Goal: Transaction & Acquisition: Subscribe to service/newsletter

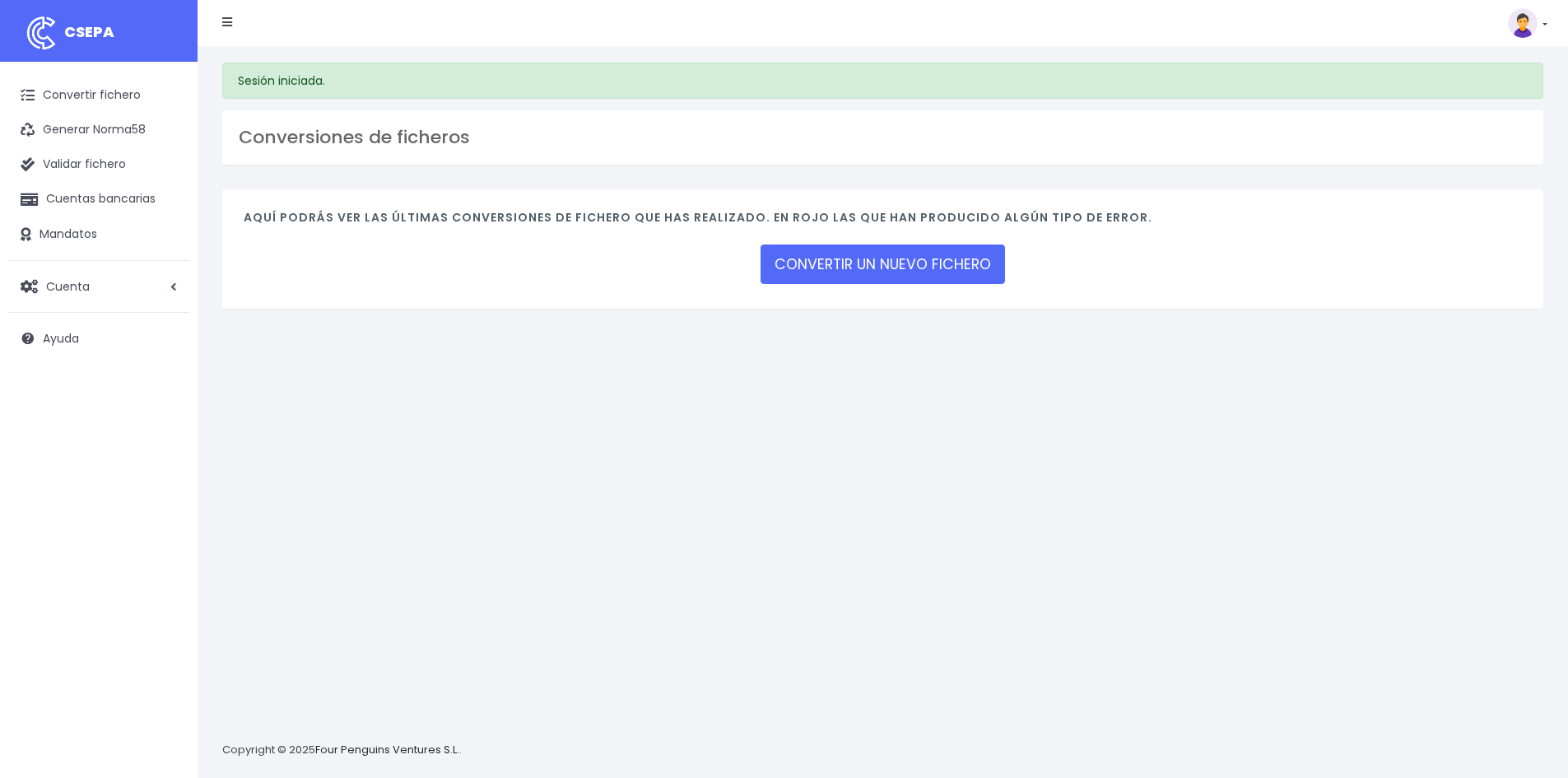
click at [875, 270] on link "CONVERTIR UN NUEVO FICHERO" at bounding box center [882, 264] width 244 height 40
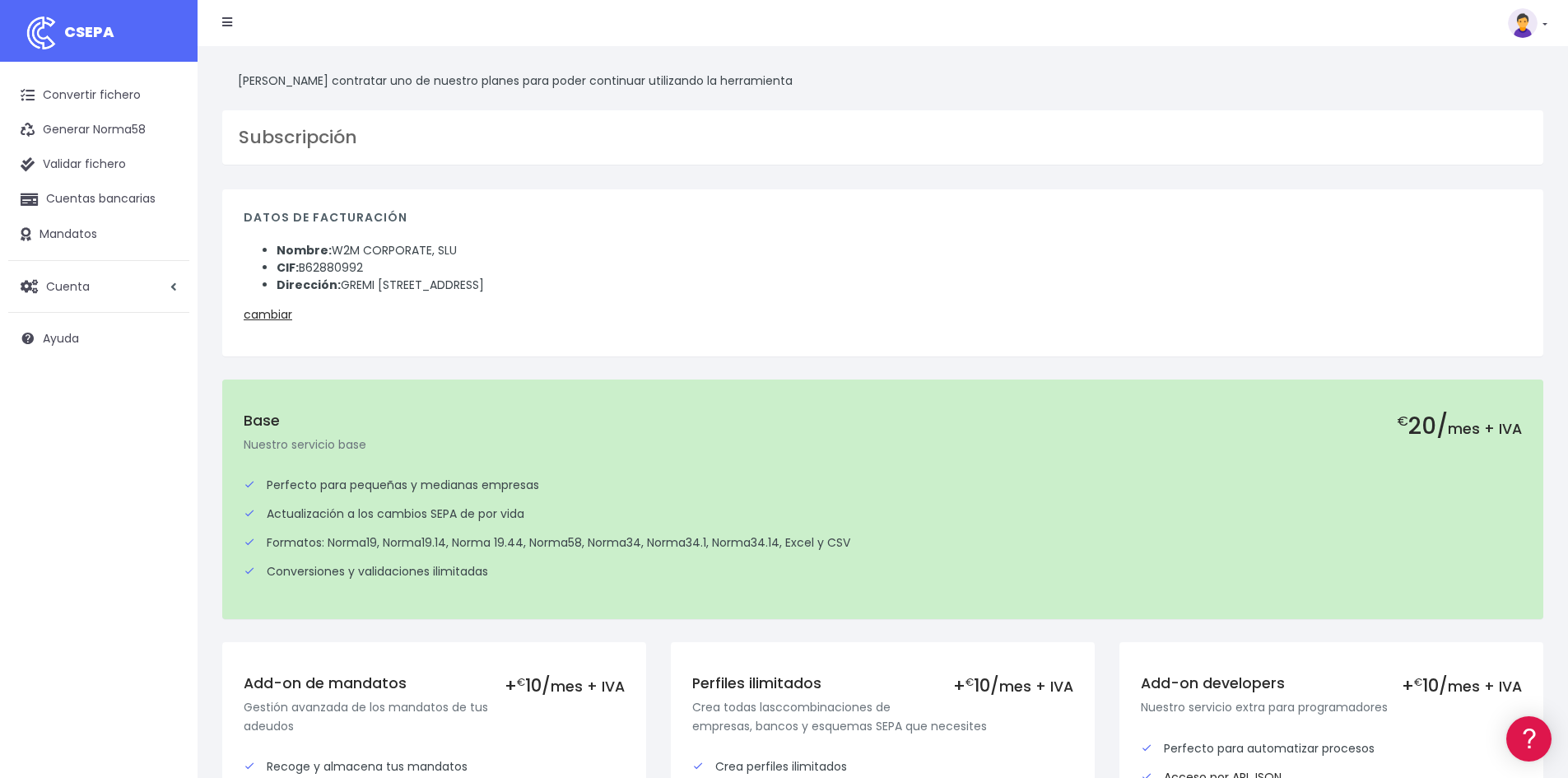
click at [267, 324] on p "cambiar" at bounding box center [882, 314] width 1278 height 18
click at [269, 311] on link "cambiar" at bounding box center [267, 314] width 49 height 17
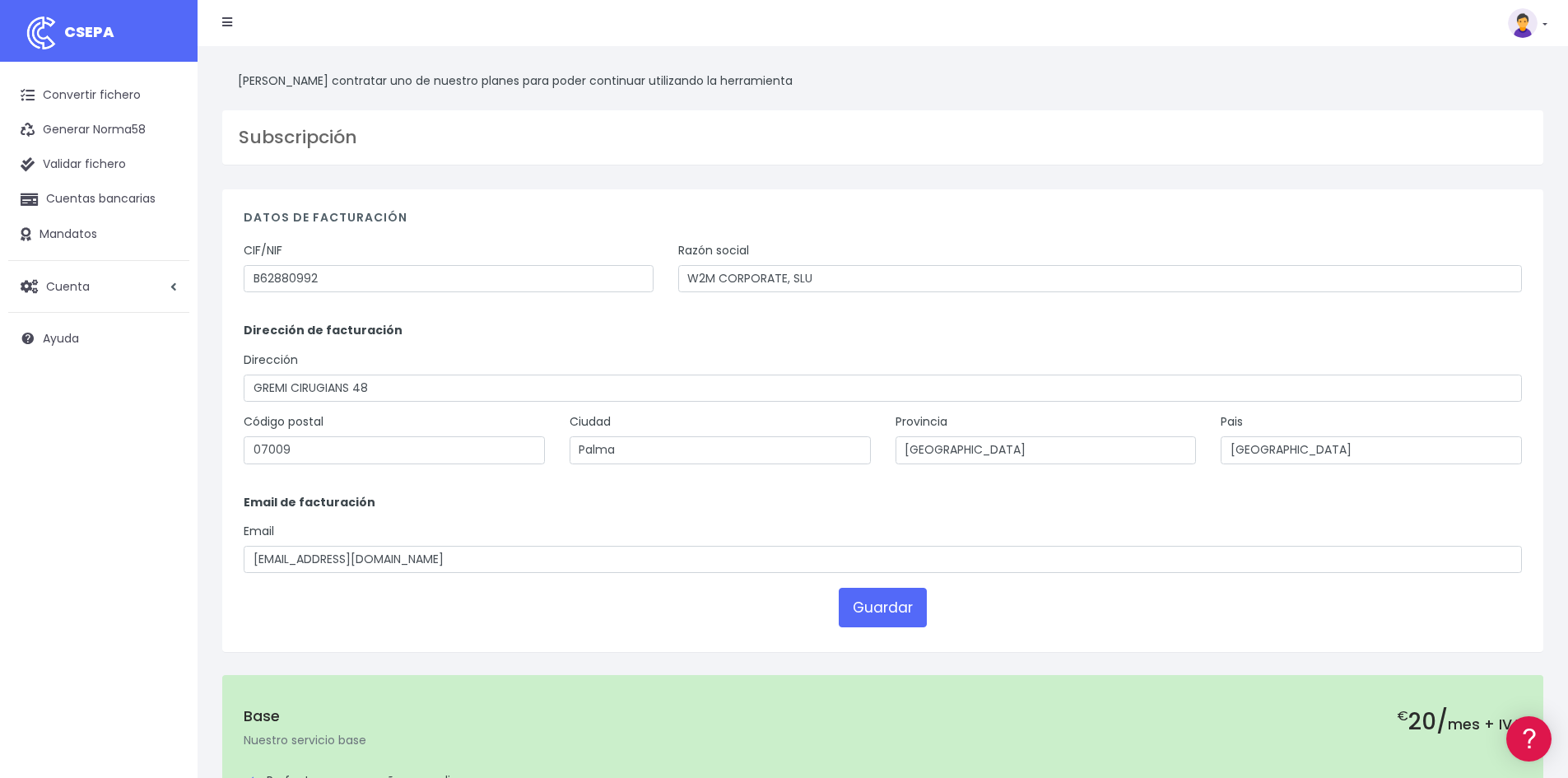
click at [1035, 173] on div "Debe contratar uno de nuestro planes para poder continuar utilizando la herrami…" at bounding box center [882, 710] width 1370 height 1327
click at [1283, 139] on h3 "Subscripción" at bounding box center [883, 137] width 1288 height 21
click at [1530, 15] on img at bounding box center [1522, 23] width 29 height 29
click at [1492, 65] on link "Suscripción" at bounding box center [1489, 72] width 113 height 30
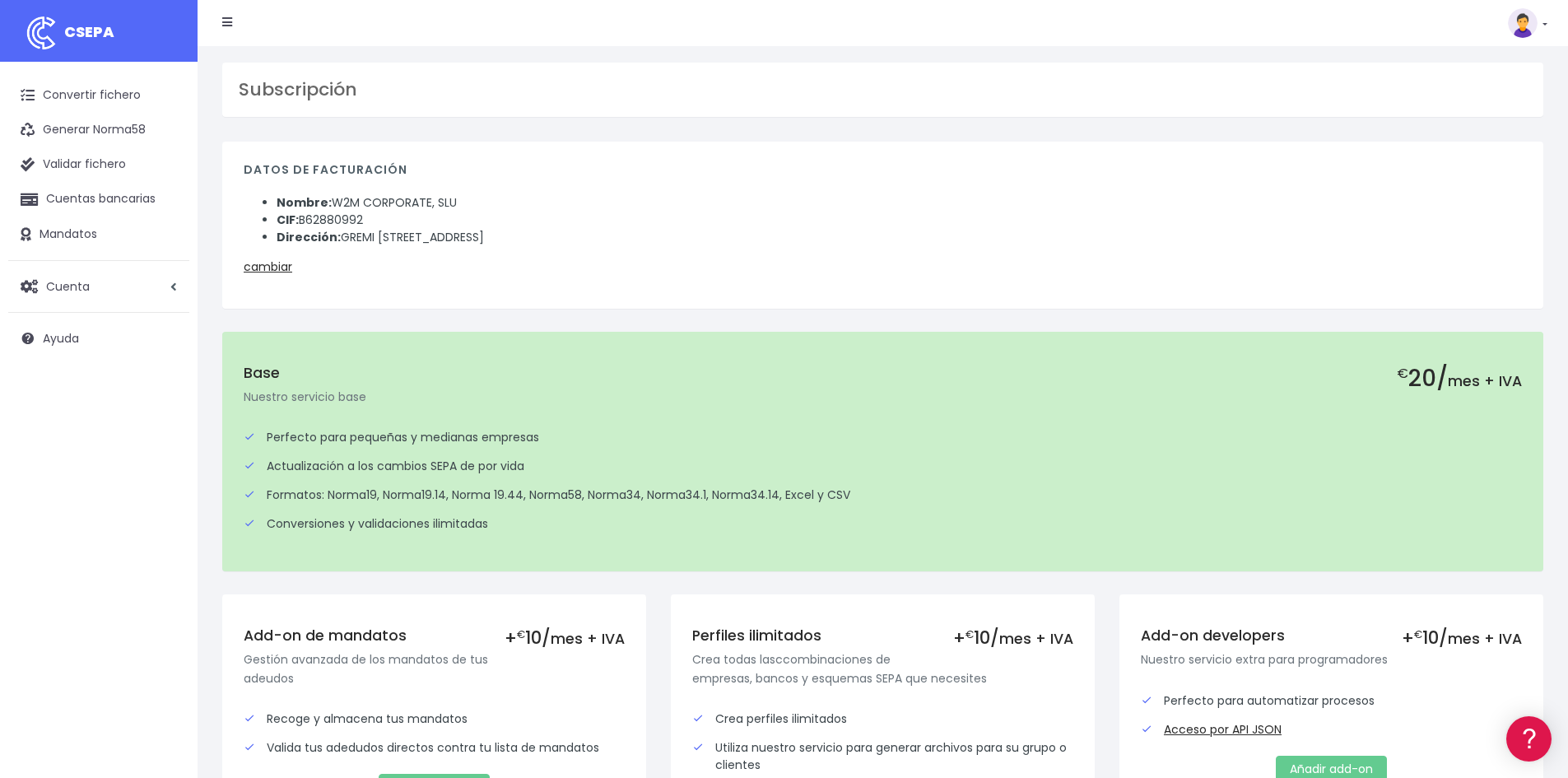
click at [279, 277] on div "Datos de facturación Nombre: W2M CORPORATE, SLU CIF: B62880992 Dirección: [STRE…" at bounding box center [883, 225] width 1321 height 167
click at [281, 272] on link "cambiar" at bounding box center [267, 266] width 49 height 17
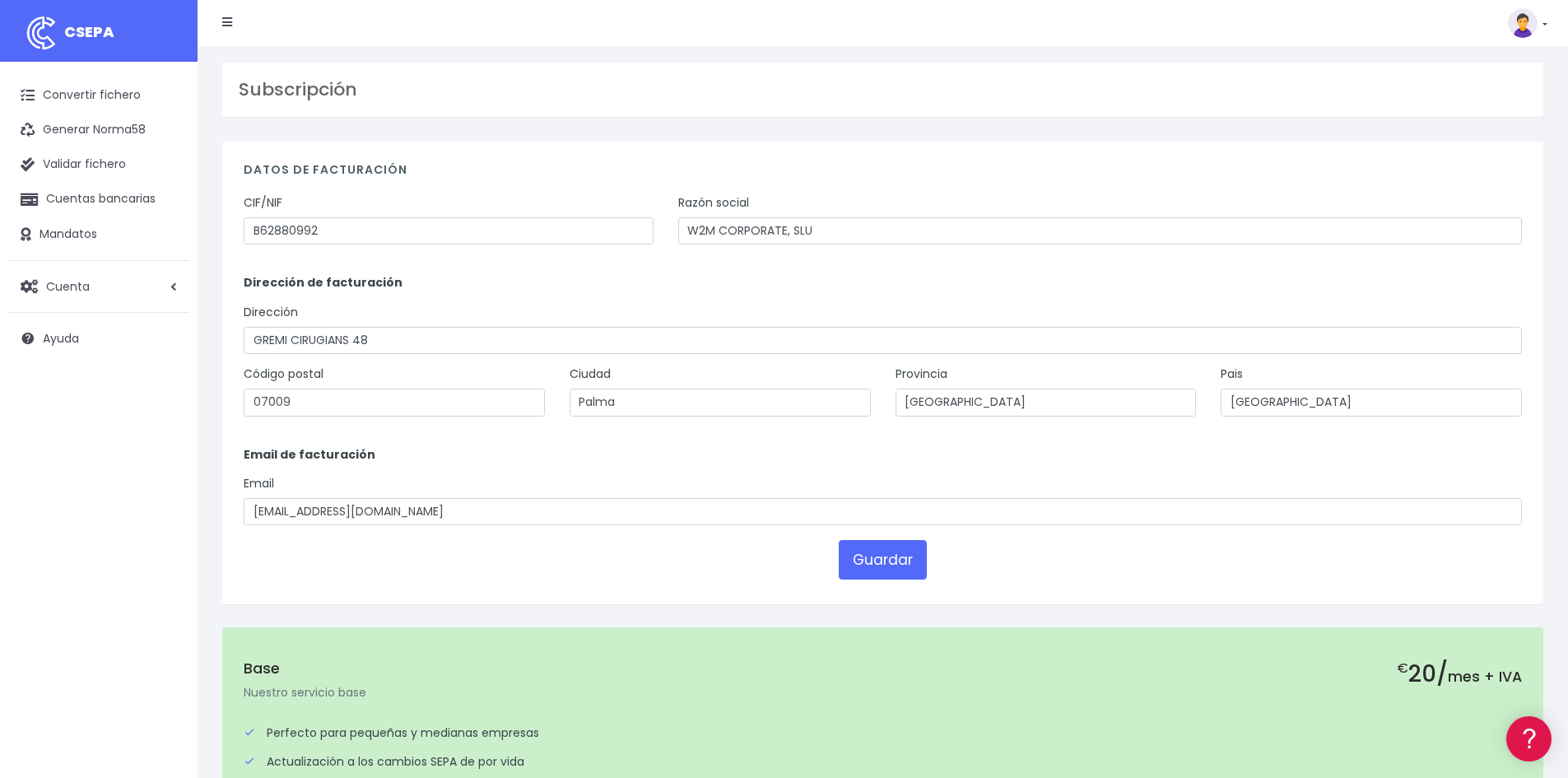
click at [1543, 14] on link at bounding box center [1527, 23] width 40 height 29
click at [1469, 73] on link "Suscripción" at bounding box center [1489, 72] width 113 height 30
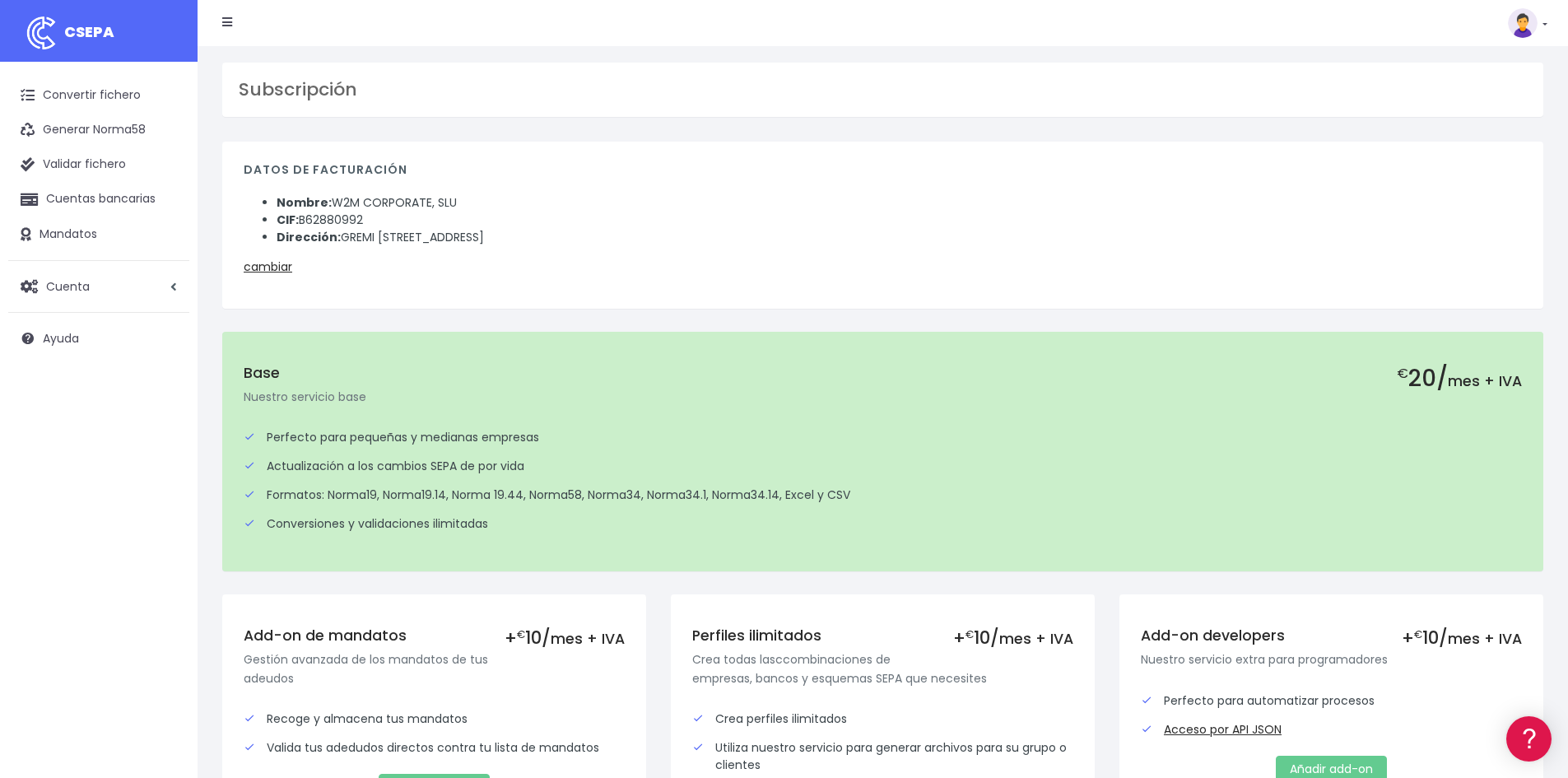
click at [1526, 32] on img at bounding box center [1522, 23] width 29 height 29
click at [1469, 99] on link "Facturación" at bounding box center [1489, 102] width 113 height 30
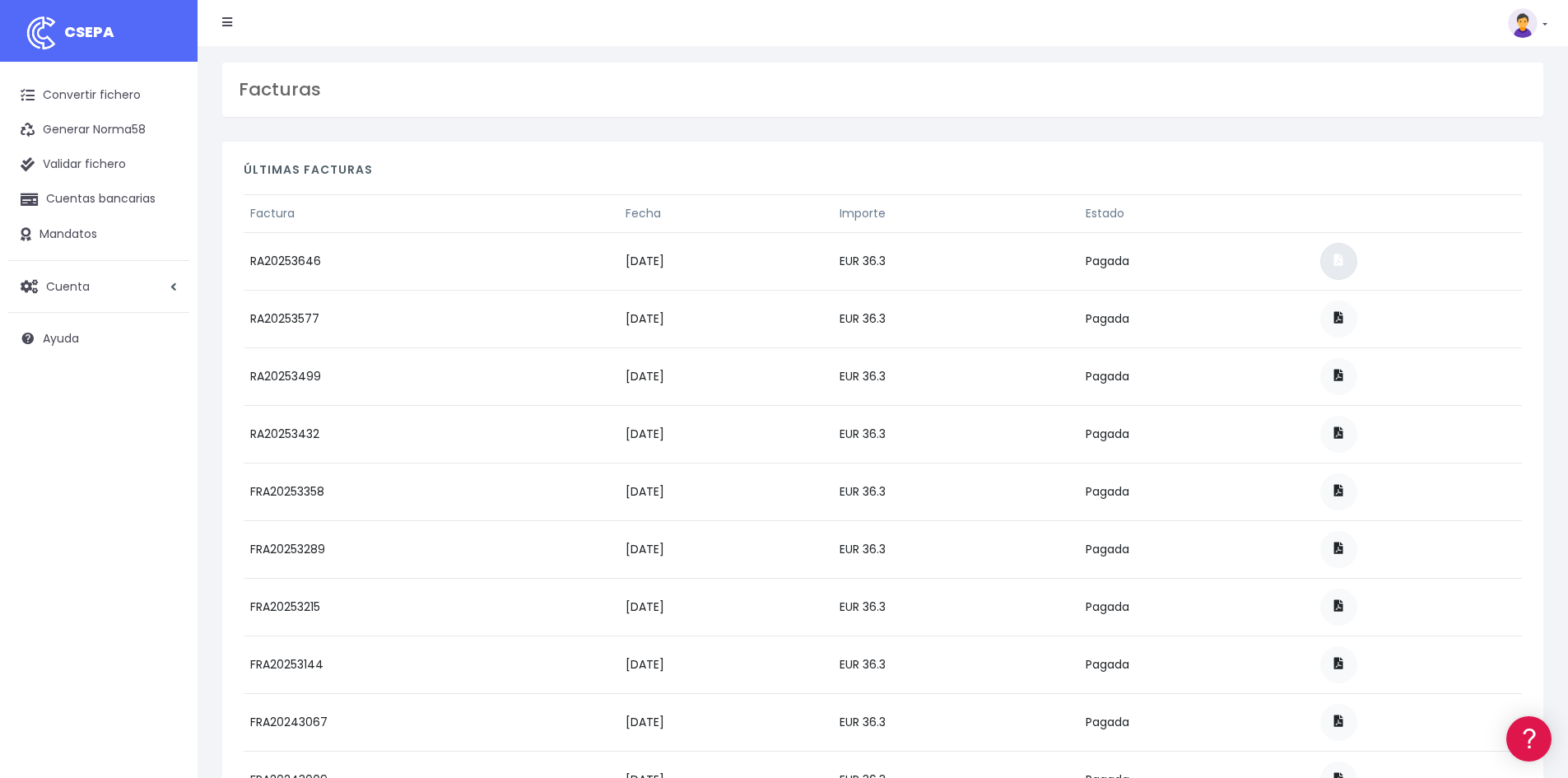
click at [1343, 263] on span at bounding box center [1339, 260] width 9 height 12
click at [1521, 29] on img at bounding box center [1522, 23] width 29 height 29
click at [1471, 76] on link "Suscripción" at bounding box center [1489, 72] width 113 height 30
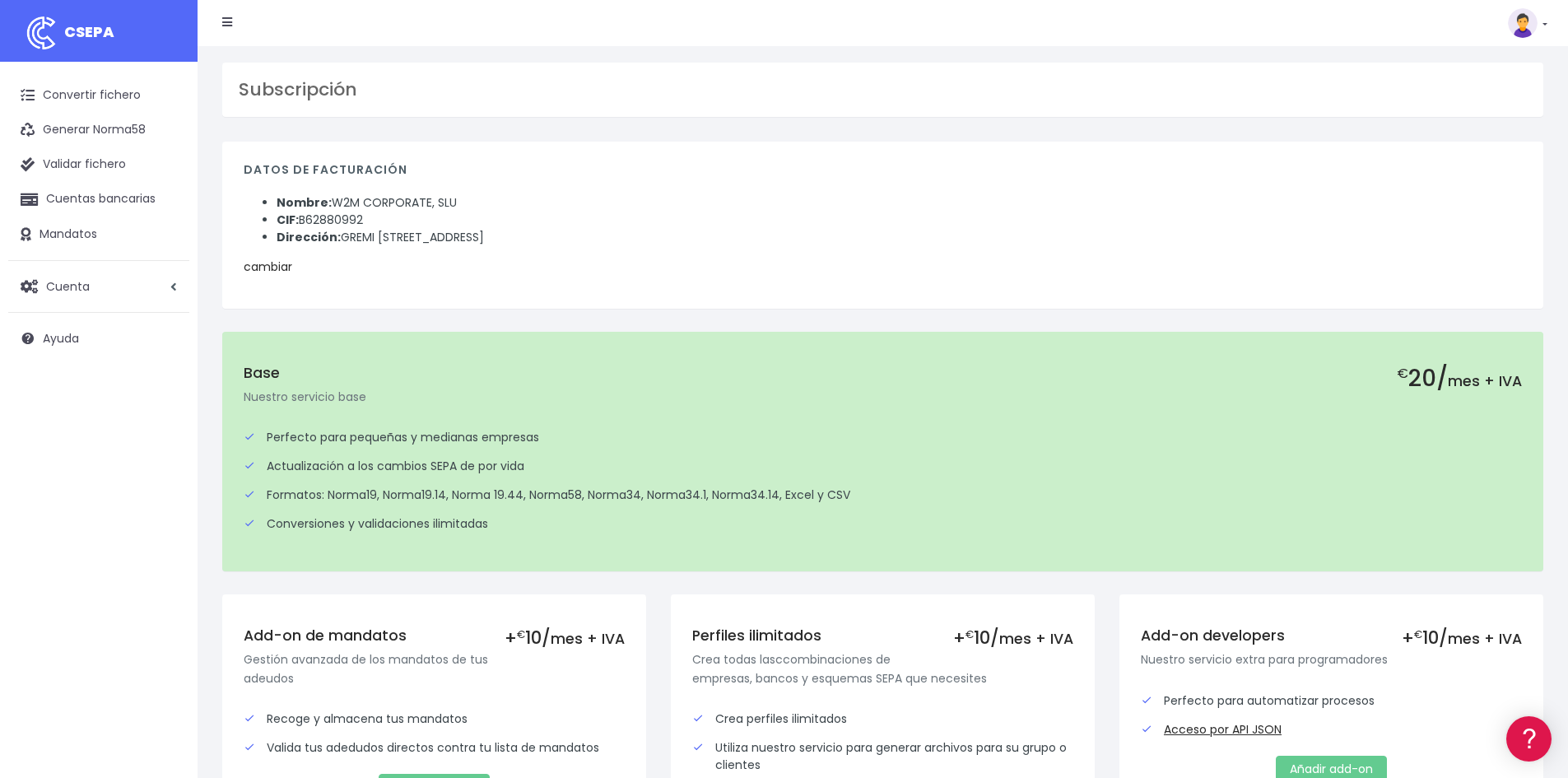
click at [270, 266] on link "cambiar" at bounding box center [267, 266] width 49 height 17
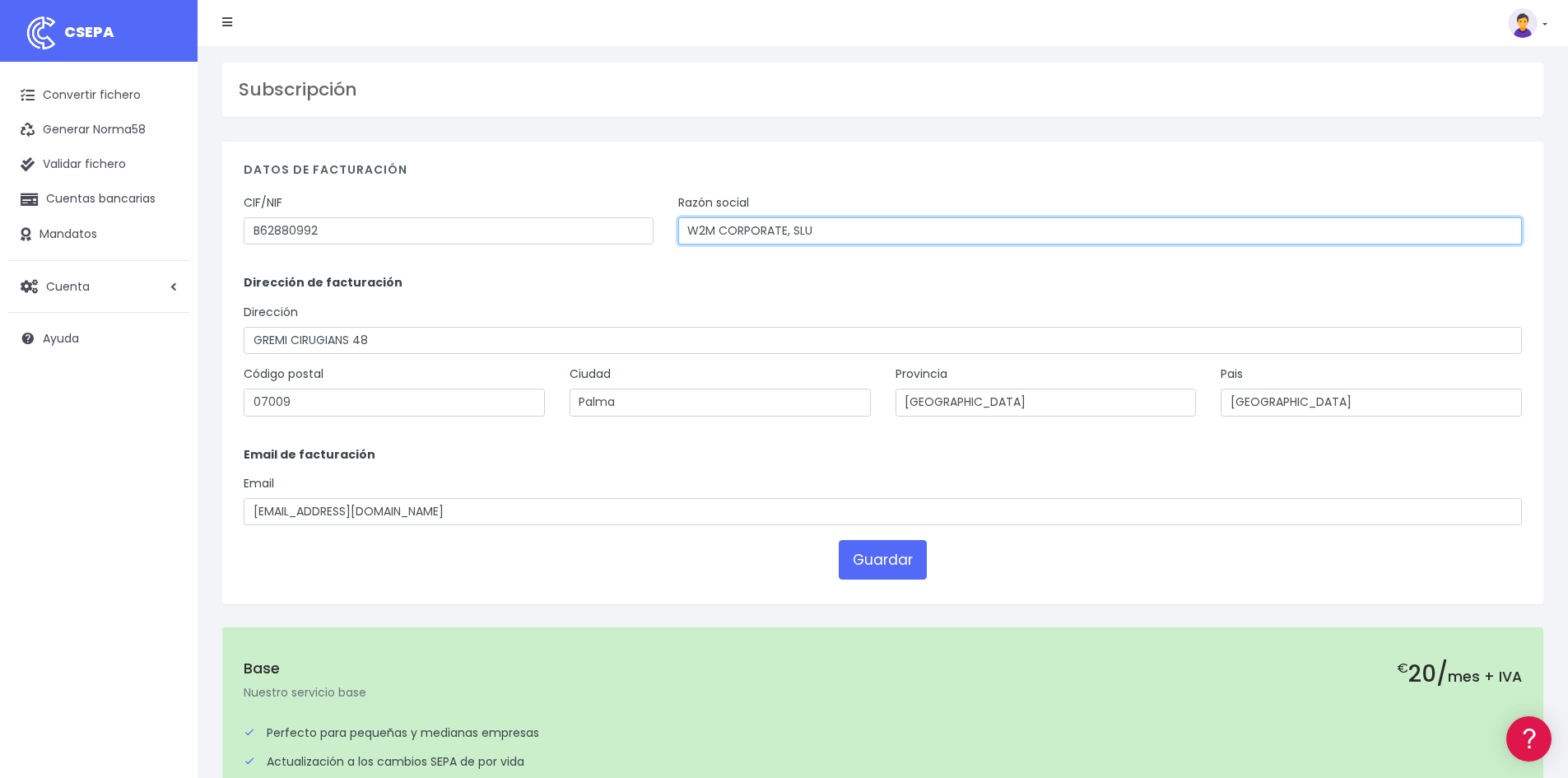
drag, startPoint x: 942, startPoint y: 229, endPoint x: 449, endPoint y: 239, distance: 493.1
click at [449, 239] on div "CIF/NIF B62880992 Razón social W2M CORPORATE, SLU" at bounding box center [883, 226] width 1303 height 63
type input "WORLD 2 MEET SL"
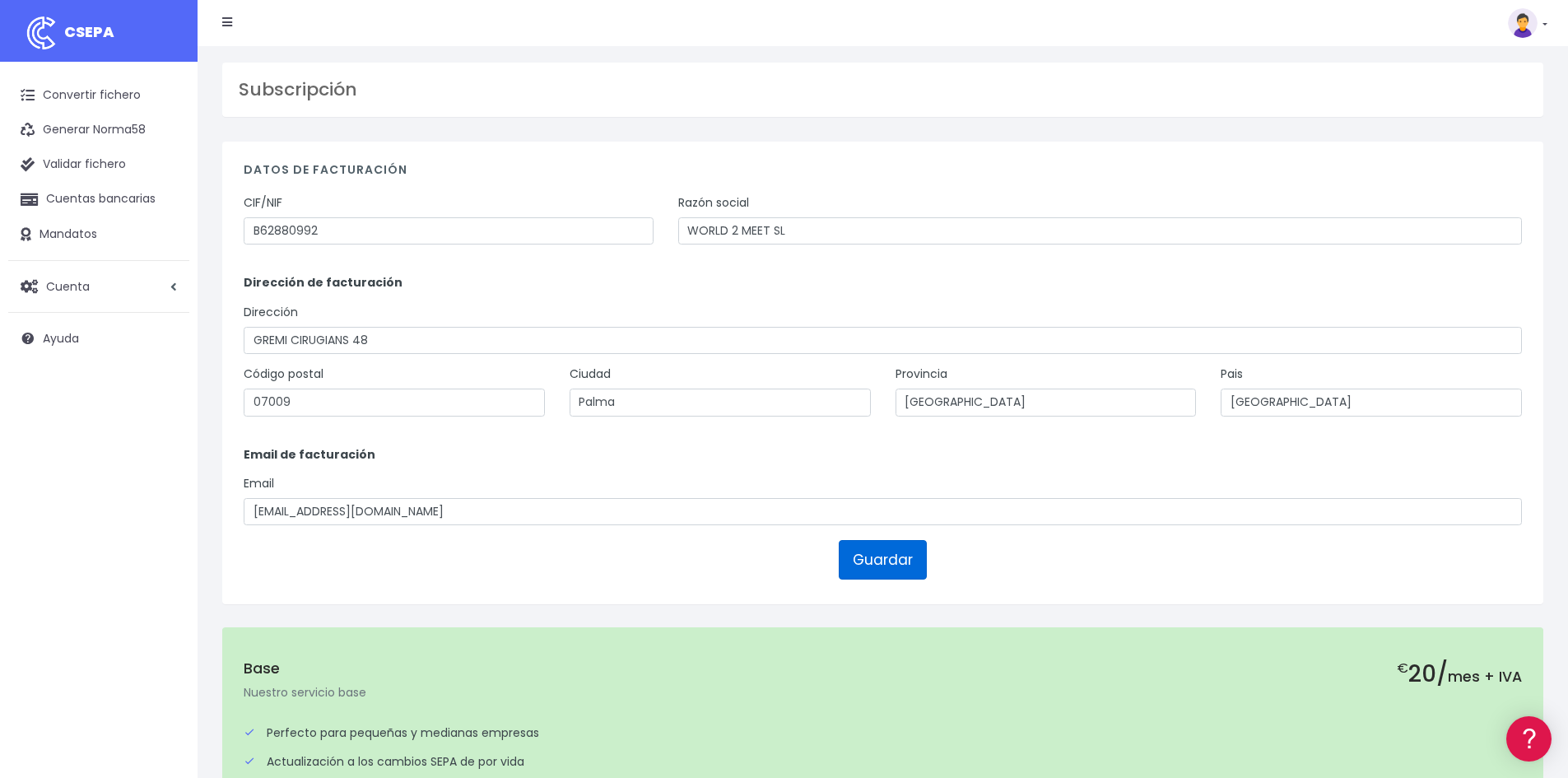
click at [907, 560] on button "Guardar" at bounding box center [883, 560] width 88 height 40
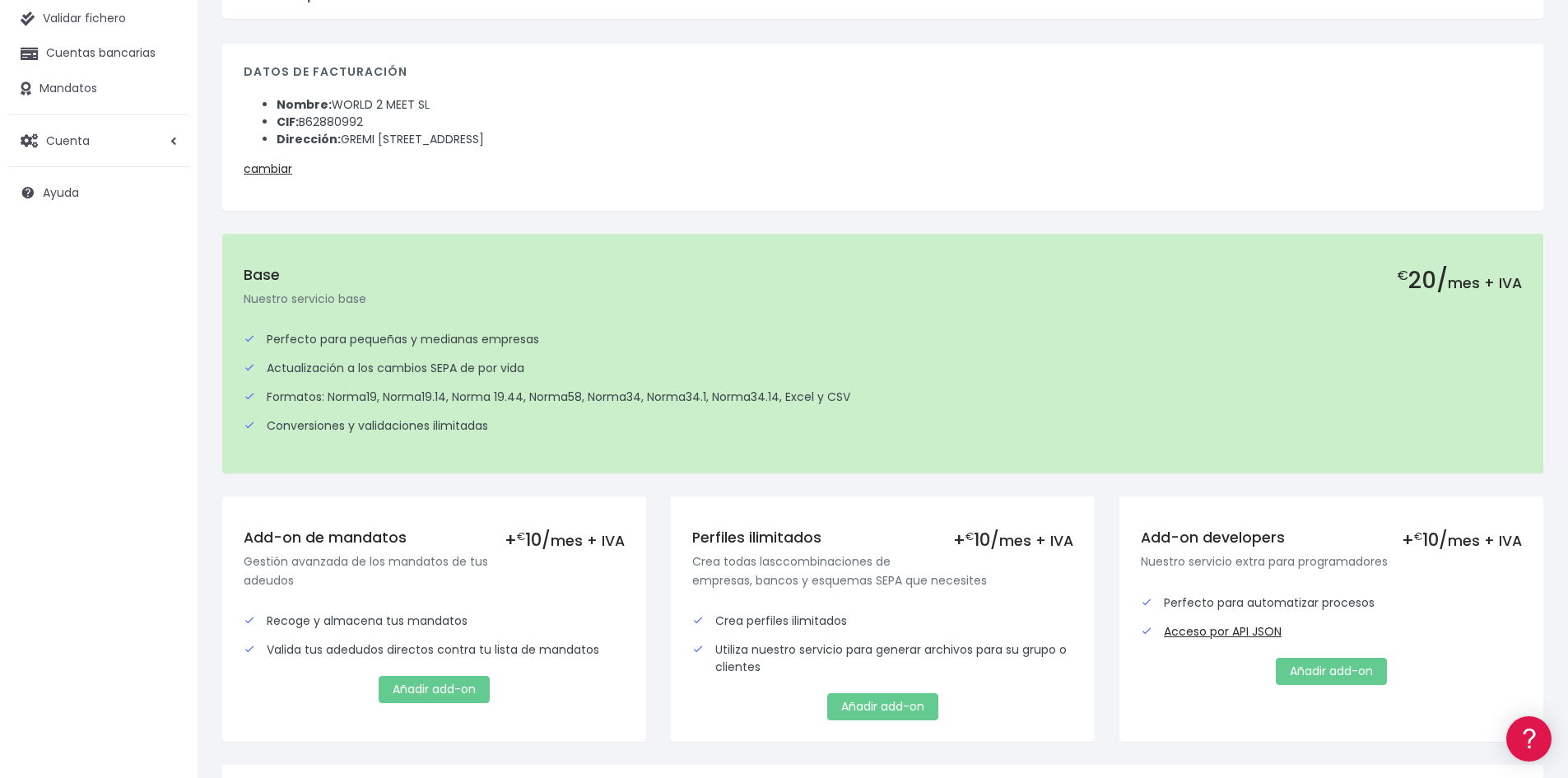
scroll to position [316, 0]
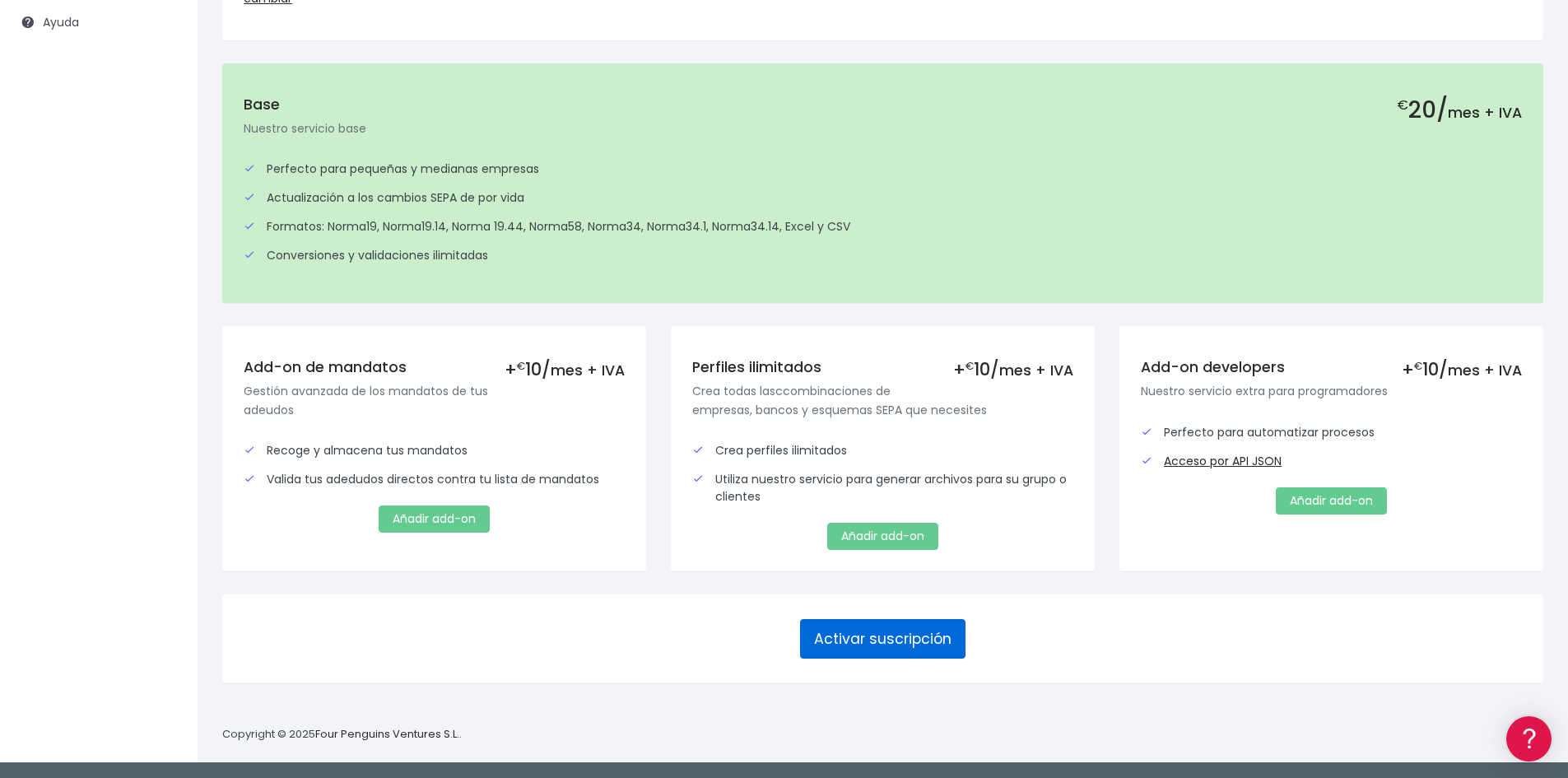
click at [880, 639] on button "Activar suscripción" at bounding box center [883, 639] width 166 height 40
click at [474, 669] on div "Activar suscripción" at bounding box center [883, 639] width 1321 height 88
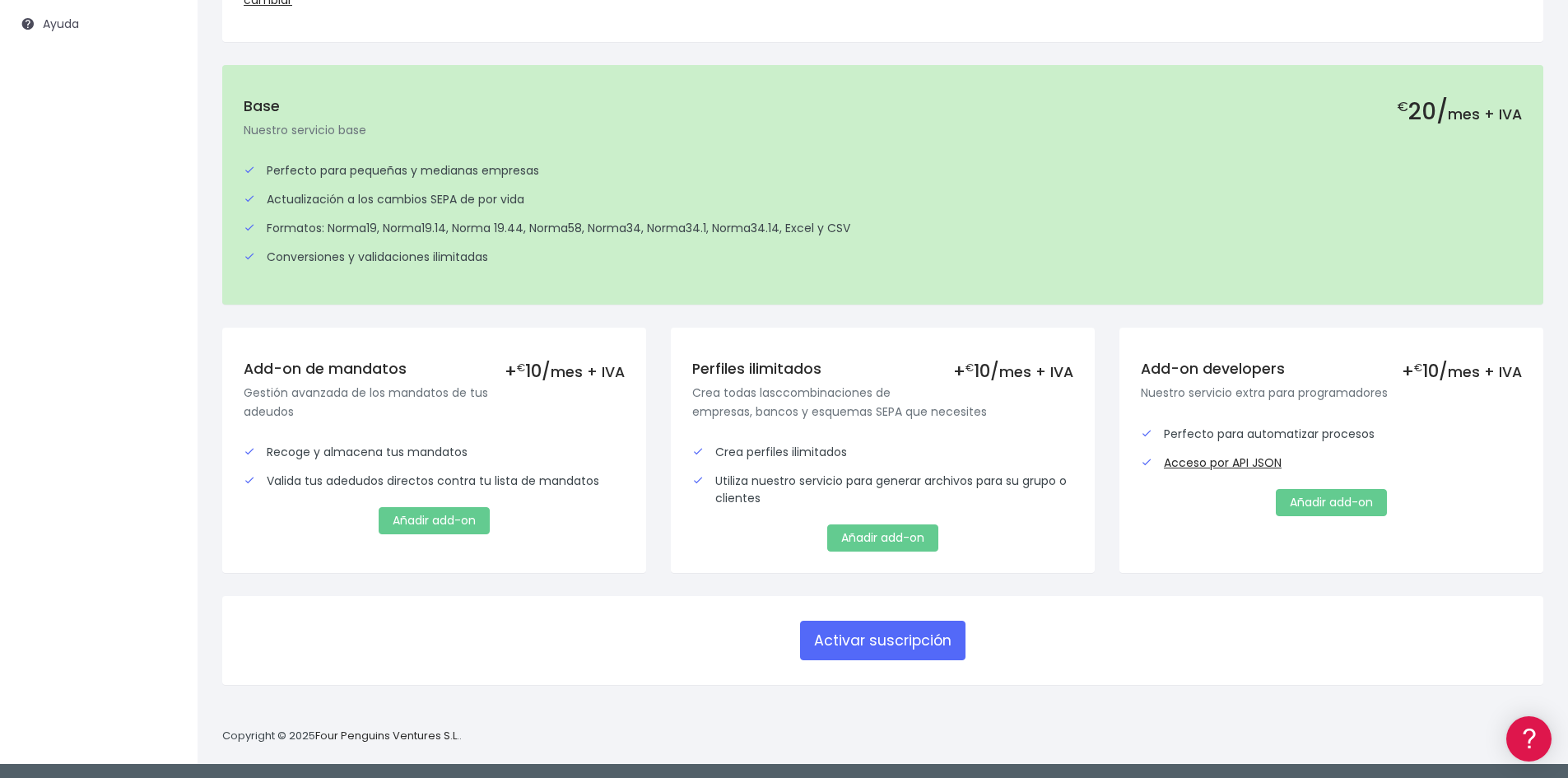
scroll to position [316, 0]
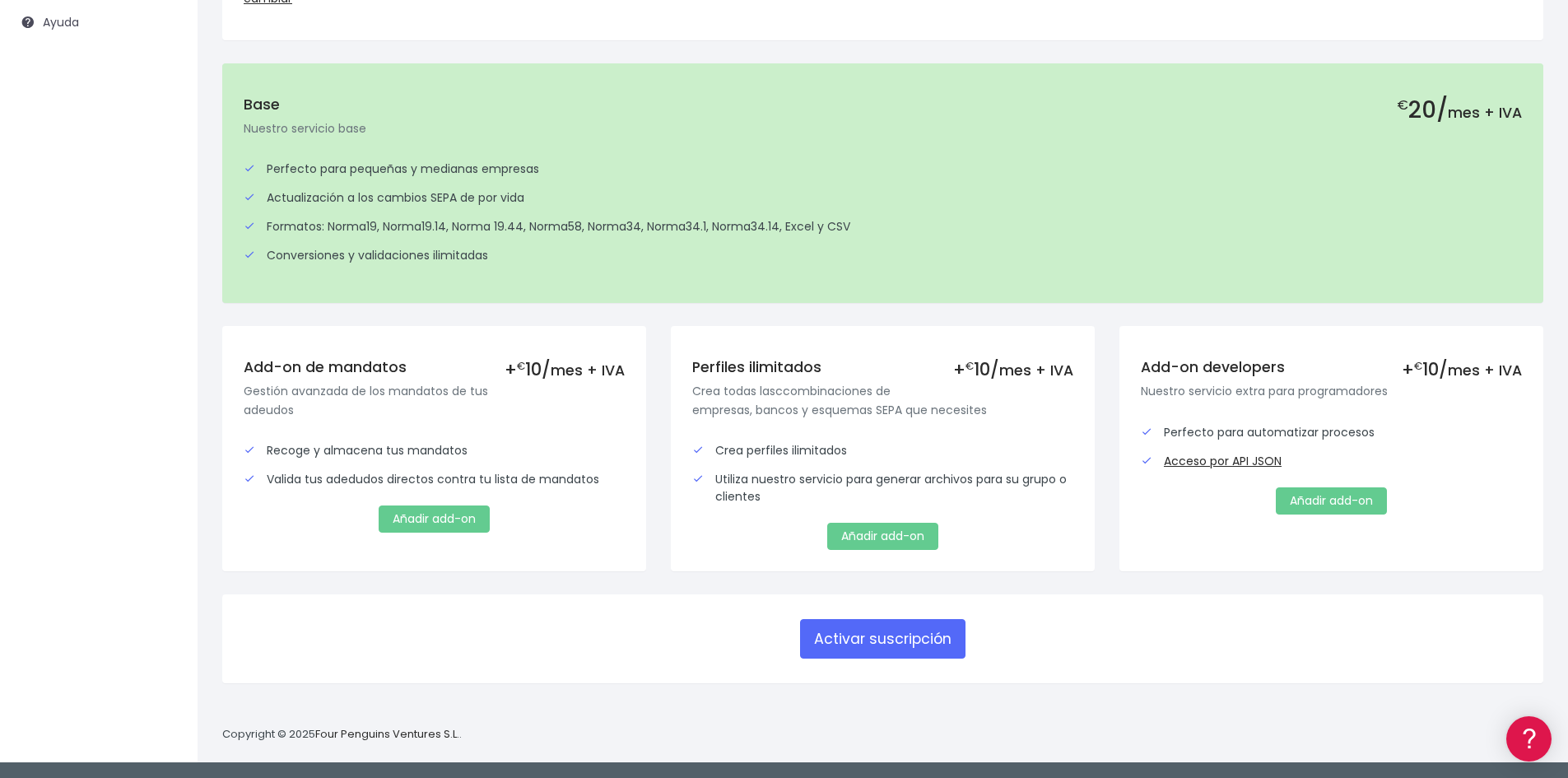
click at [749, 206] on div "Actualización a los cambios SEPA de por vida" at bounding box center [882, 197] width 1278 height 18
click at [754, 196] on div "Actualización a los cambios SEPA de por vida" at bounding box center [882, 197] width 1278 height 18
click at [913, 651] on button "Activar suscripción" at bounding box center [883, 639] width 166 height 40
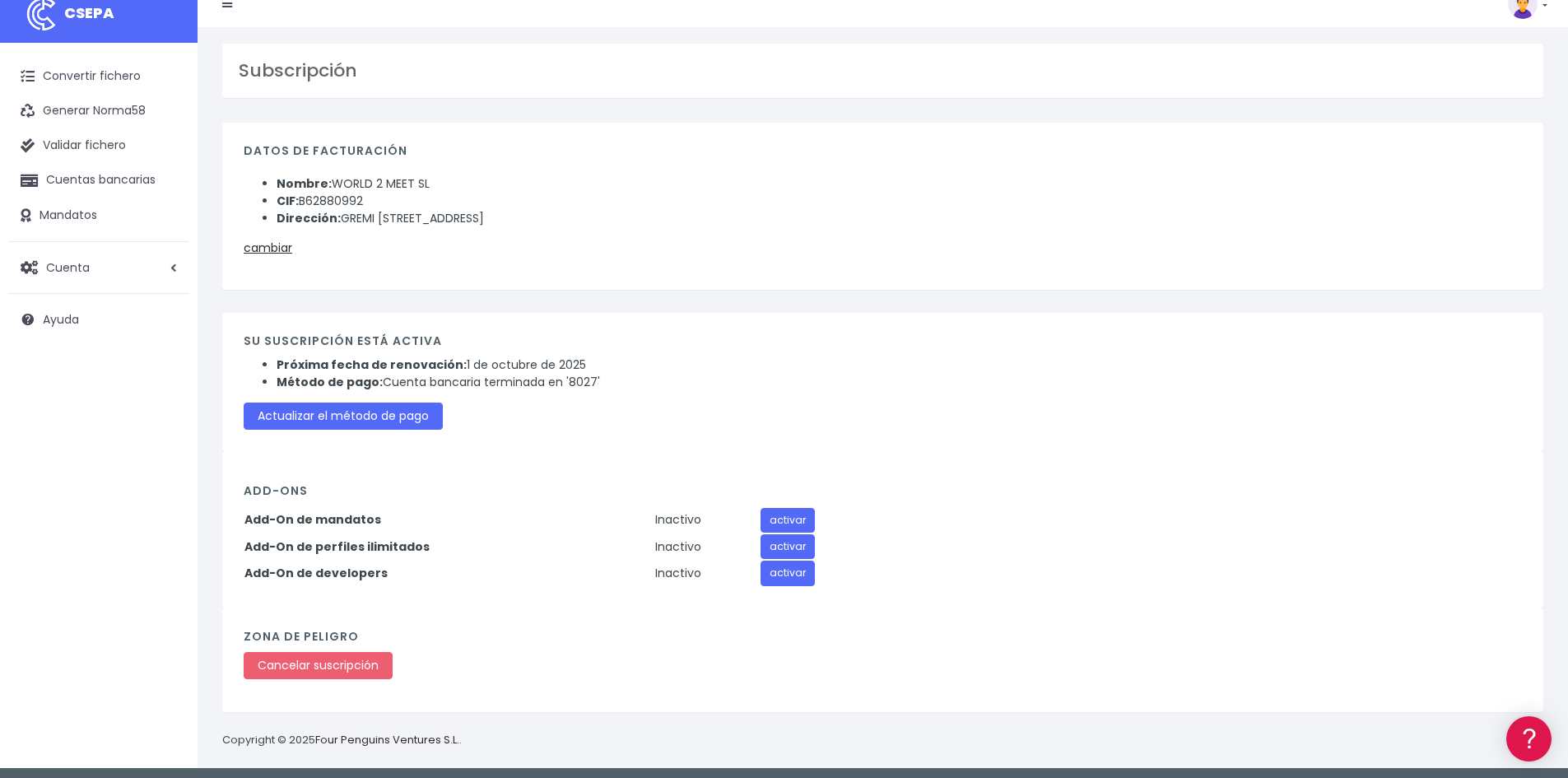
scroll to position [25, 0]
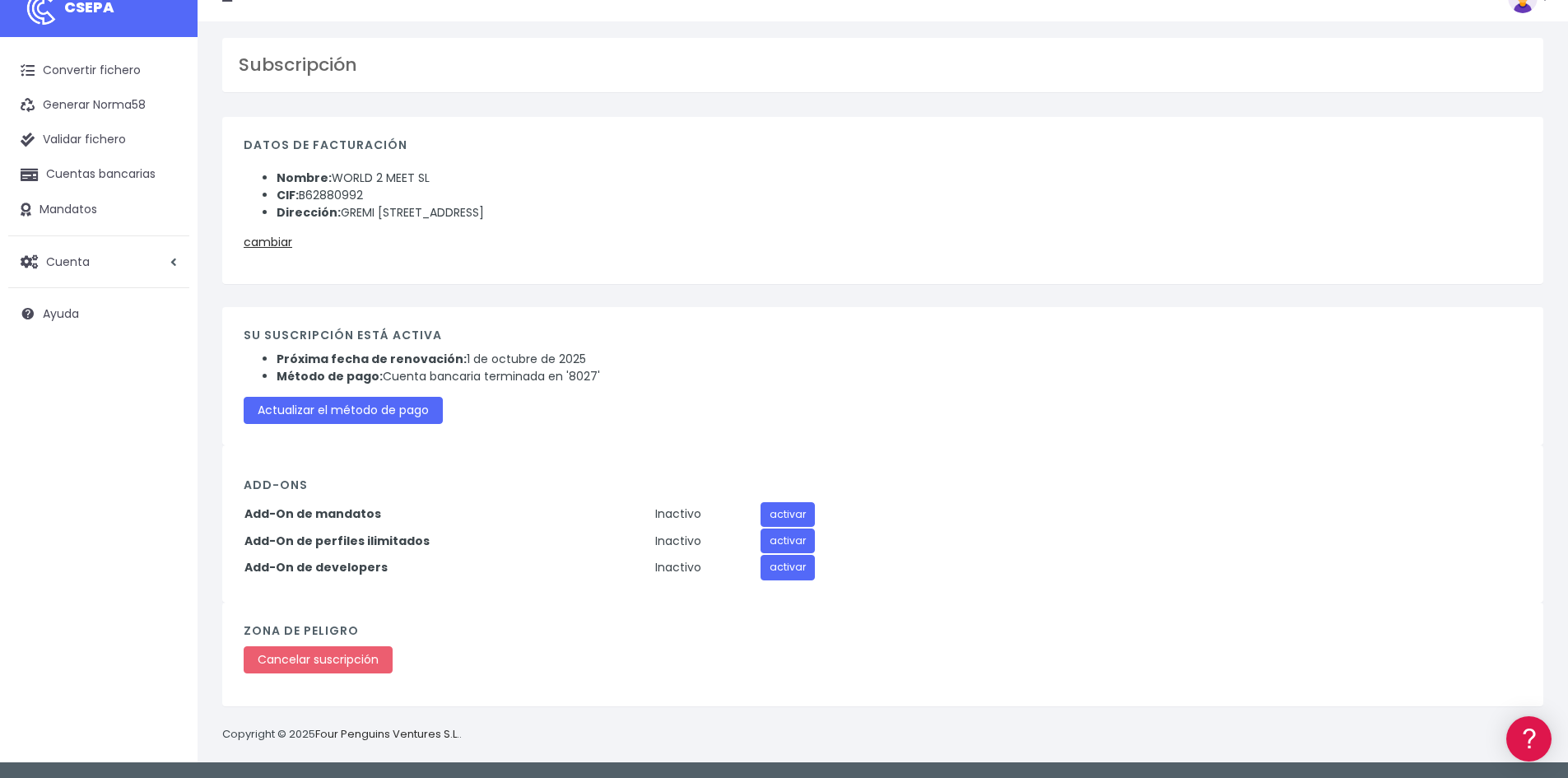
drag, startPoint x: 1245, startPoint y: 172, endPoint x: 1210, endPoint y: 170, distance: 35.1
click at [1246, 171] on li "Nombre: WORLD 2 MEET SL" at bounding box center [898, 178] width 1245 height 18
click at [52, 70] on link "Convertir fichero" at bounding box center [99, 71] width 181 height 35
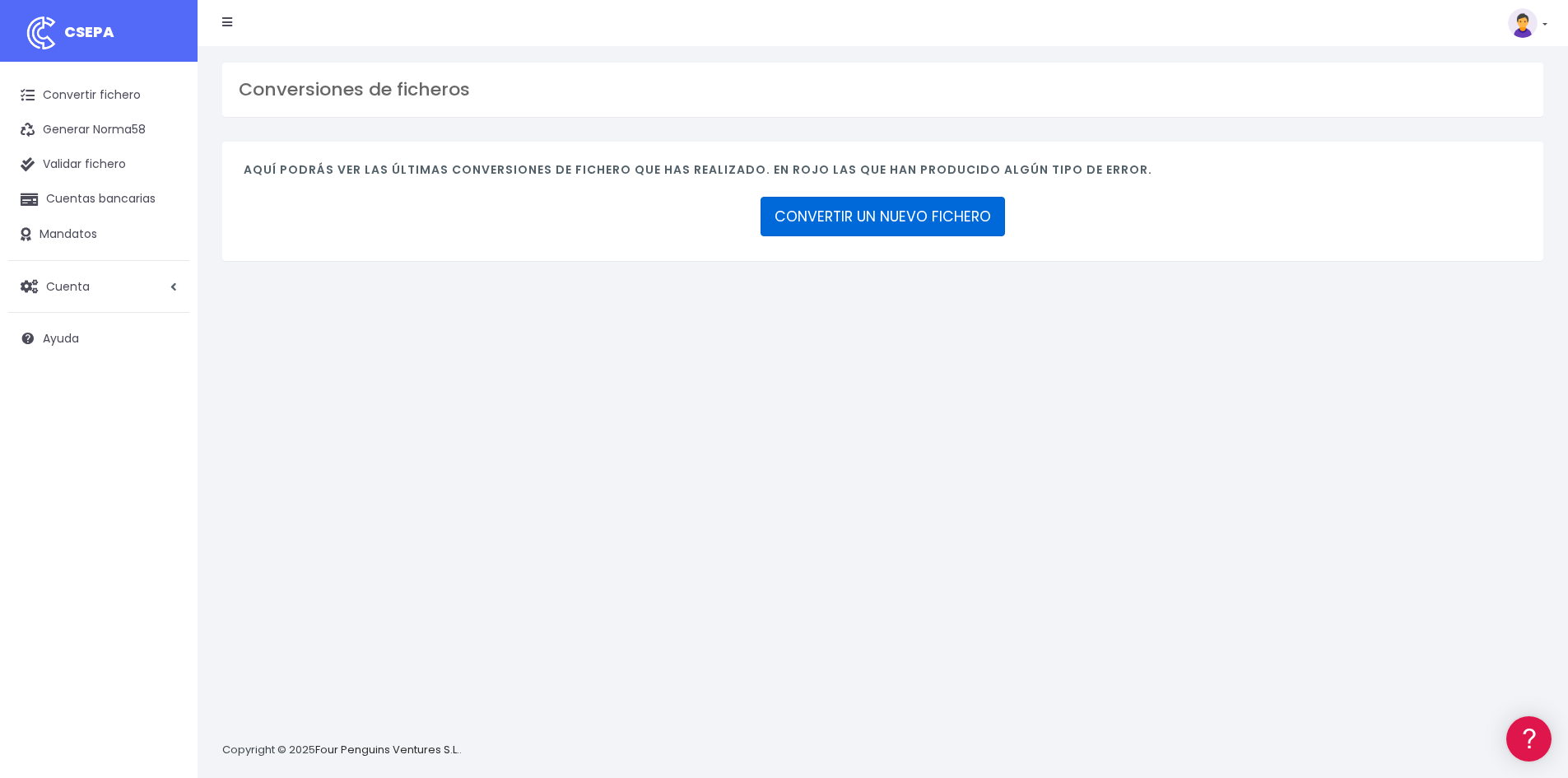
click at [937, 213] on link "CONVERTIR UN NUEVO FICHERO" at bounding box center [882, 216] width 244 height 40
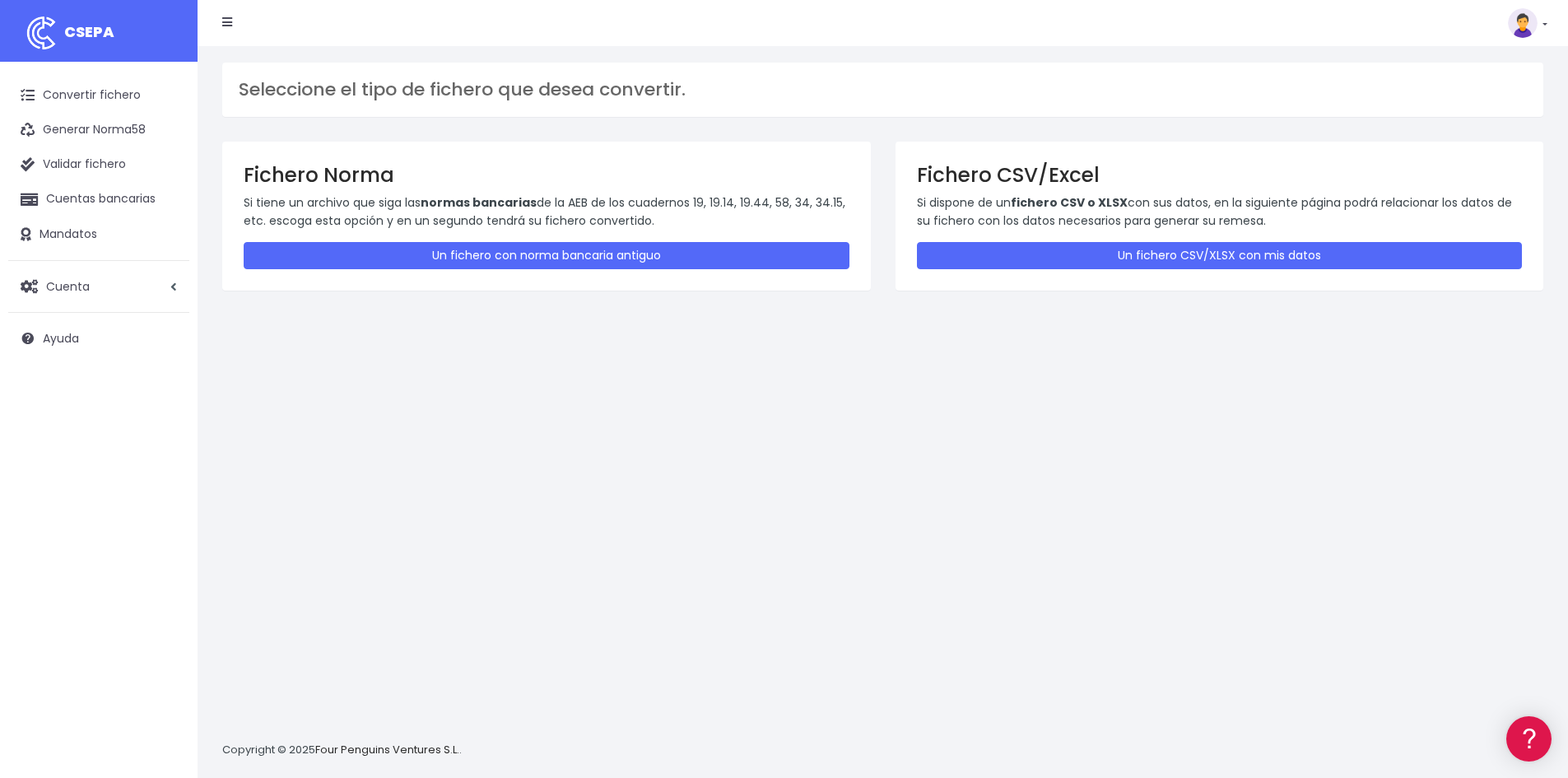
click at [1530, 27] on img at bounding box center [1522, 23] width 29 height 29
click at [1479, 69] on link "Suscripción" at bounding box center [1489, 72] width 113 height 30
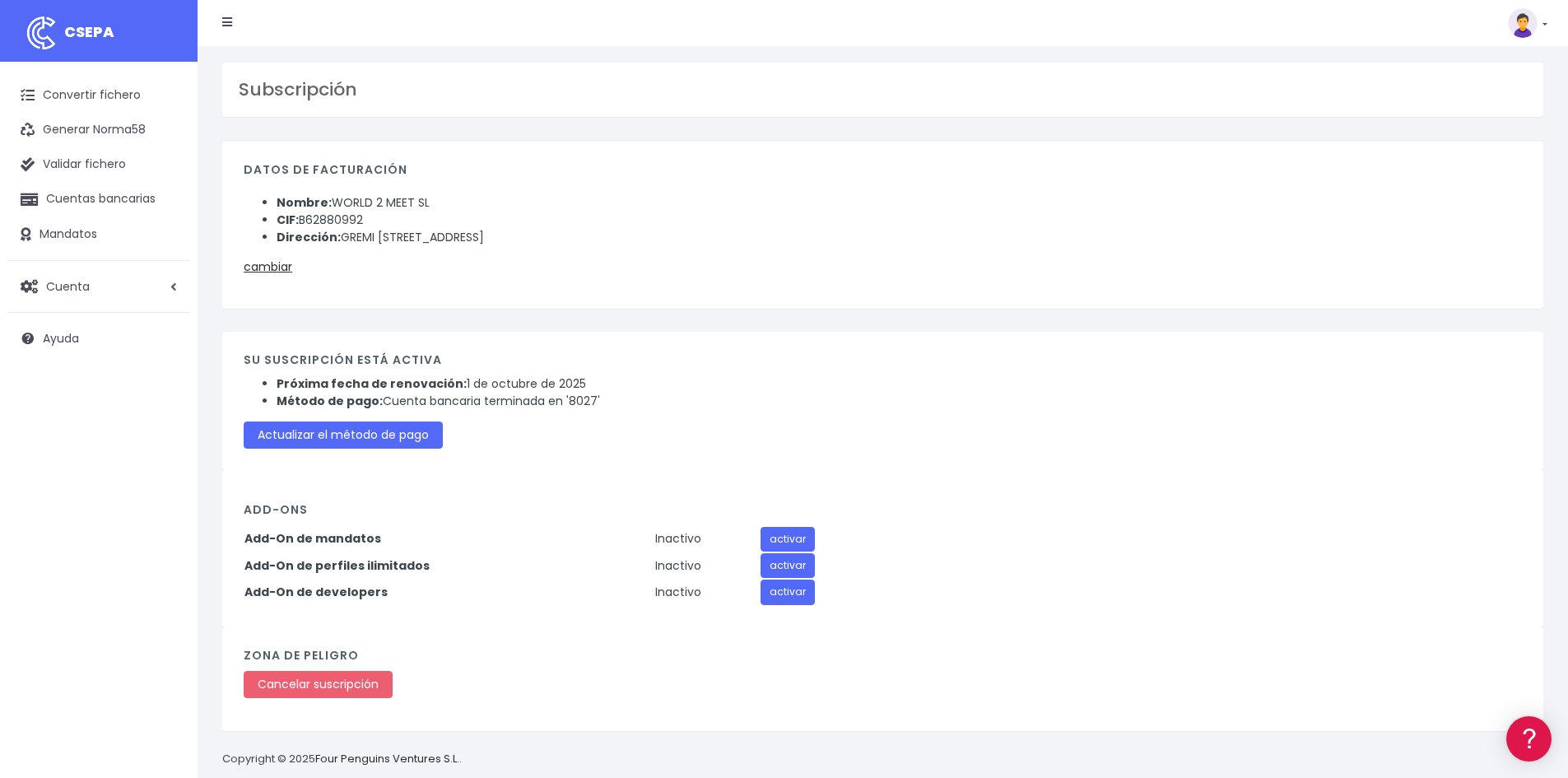
click at [1516, 26] on img at bounding box center [1522, 23] width 29 height 29
click at [1461, 98] on link "Facturación" at bounding box center [1489, 102] width 113 height 30
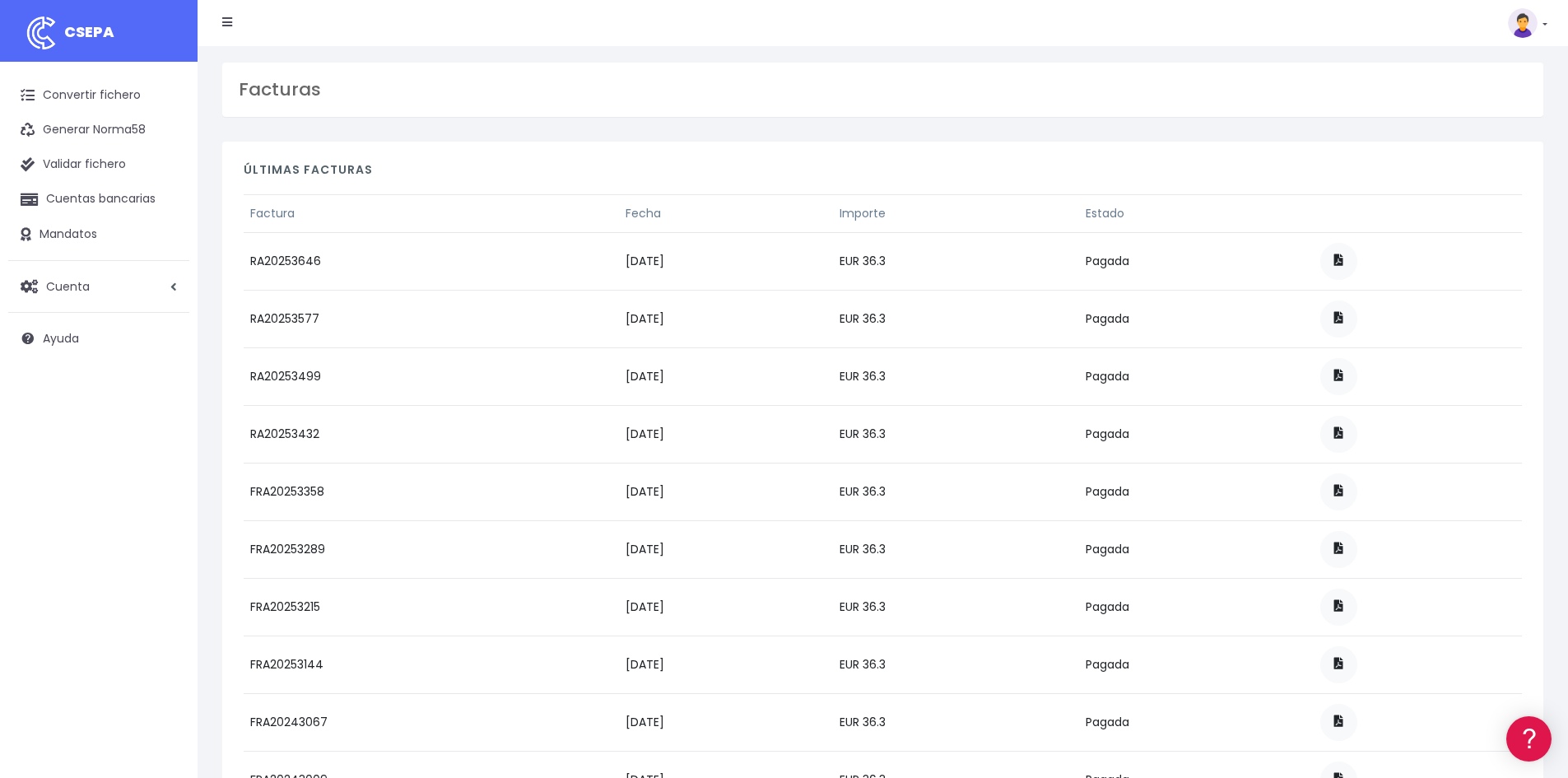
click at [1527, 25] on img at bounding box center [1522, 23] width 29 height 29
click at [1484, 70] on link "Suscripción" at bounding box center [1489, 72] width 113 height 30
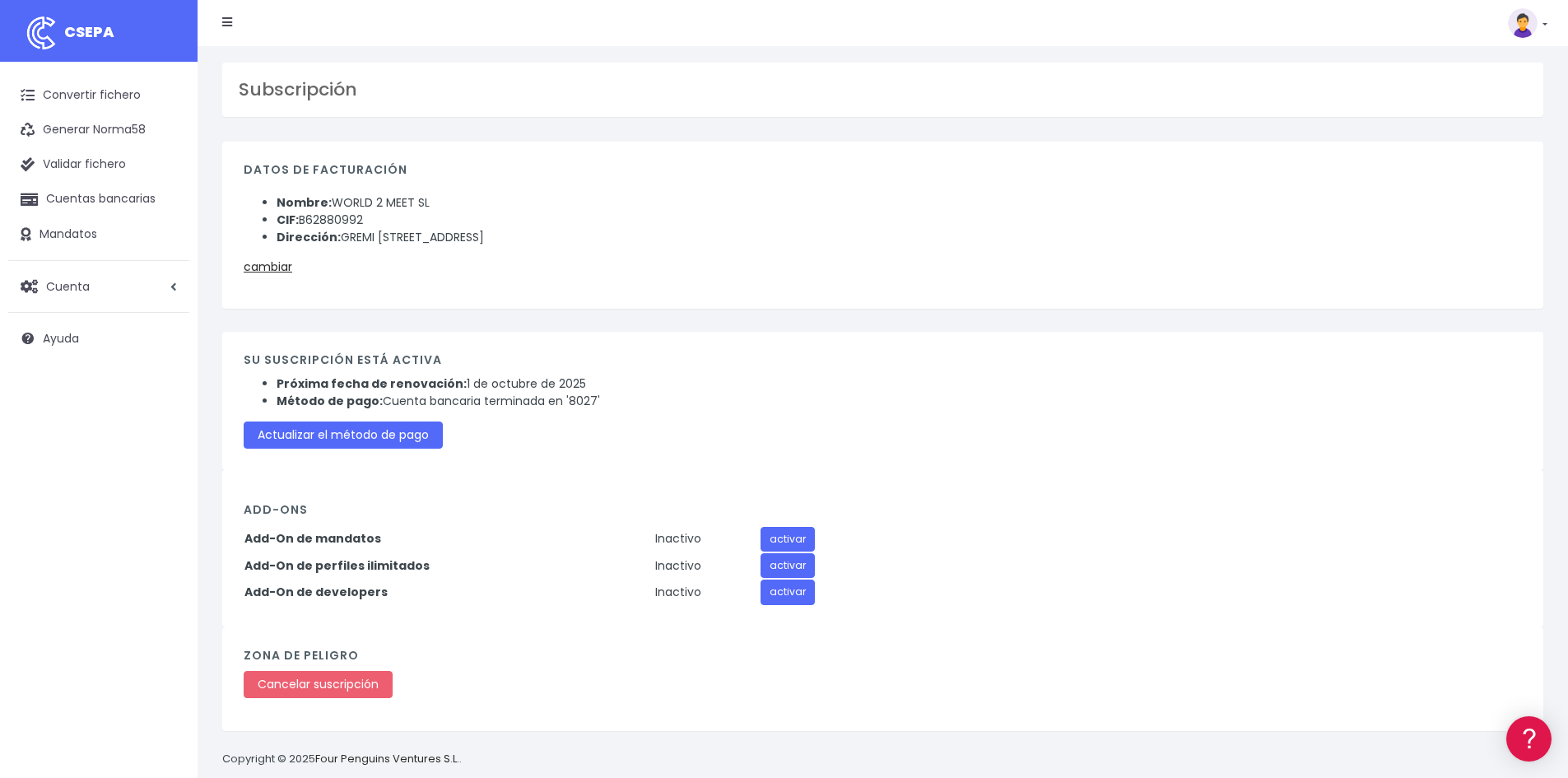
click at [1550, 16] on nav "CSEPA Suscripción Facturación API [GEOGRAPHIC_DATA] Salir" at bounding box center [882, 23] width 1370 height 46
click at [1534, 27] on img at bounding box center [1522, 23] width 29 height 29
click at [1476, 224] on link "Salir" at bounding box center [1489, 228] width 113 height 30
